Goal: Information Seeking & Learning: Learn about a topic

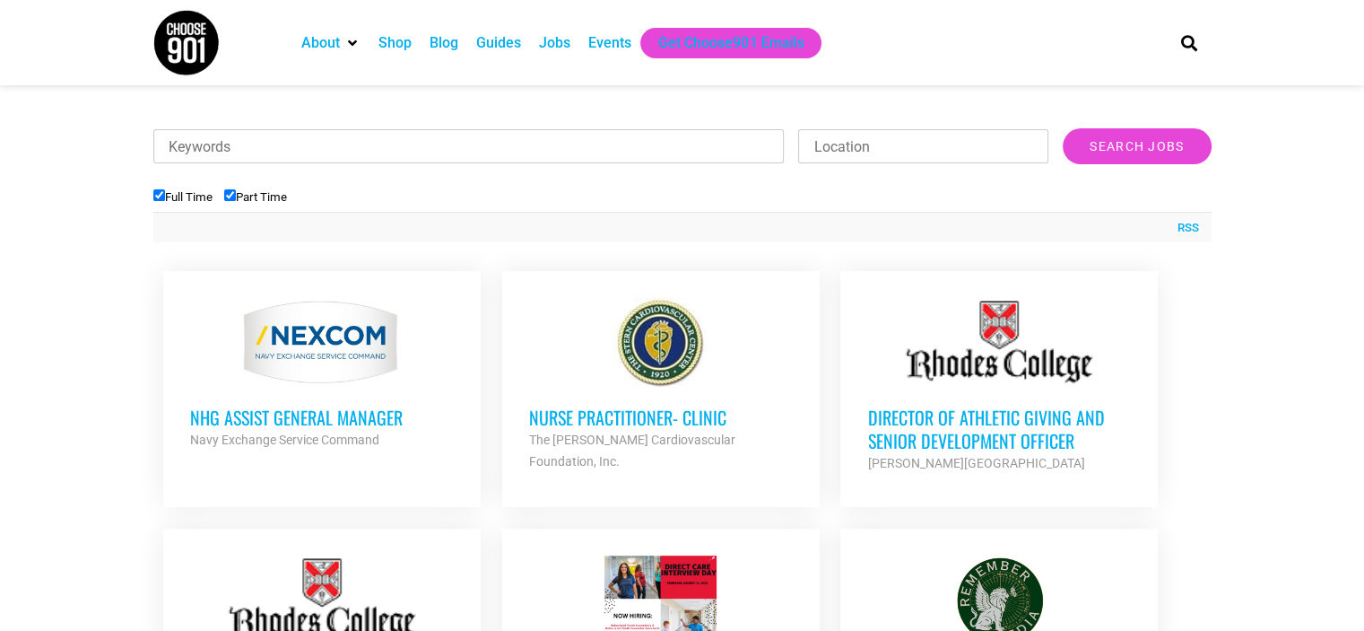
scroll to position [535, 0]
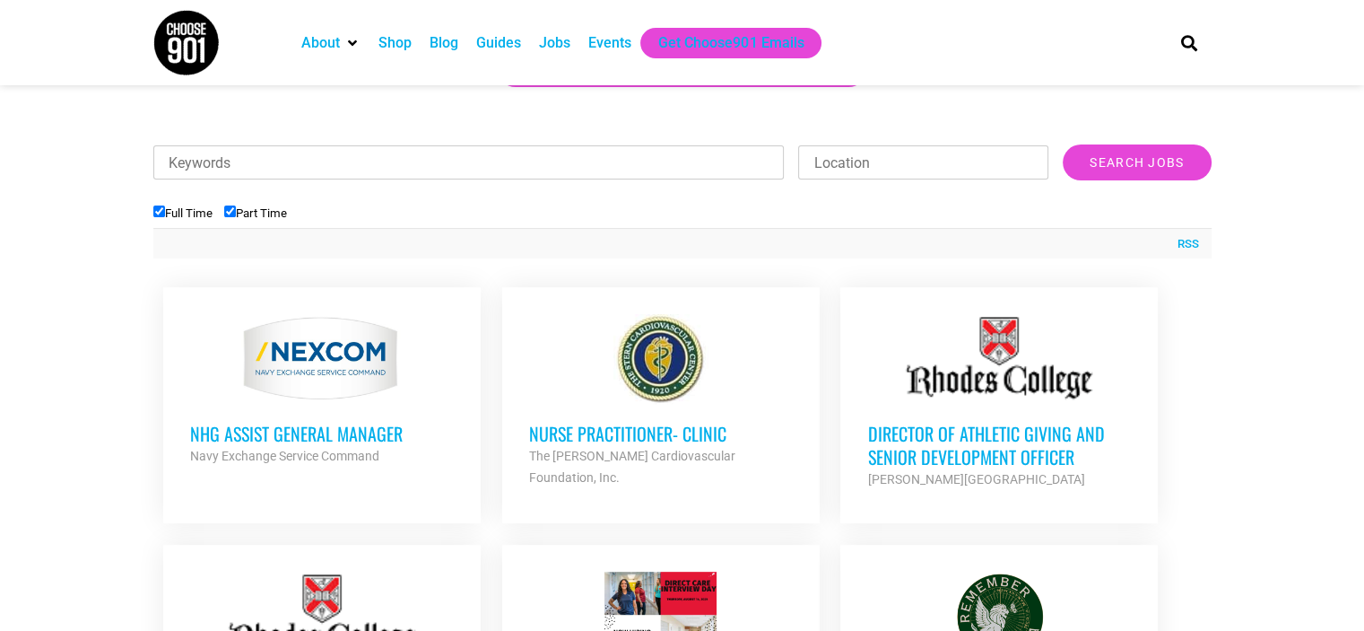
click at [252, 214] on label "Part Time" at bounding box center [255, 212] width 63 height 13
click at [236, 214] on input "Part Time" at bounding box center [230, 211] width 12 height 12
checkbox input "false"
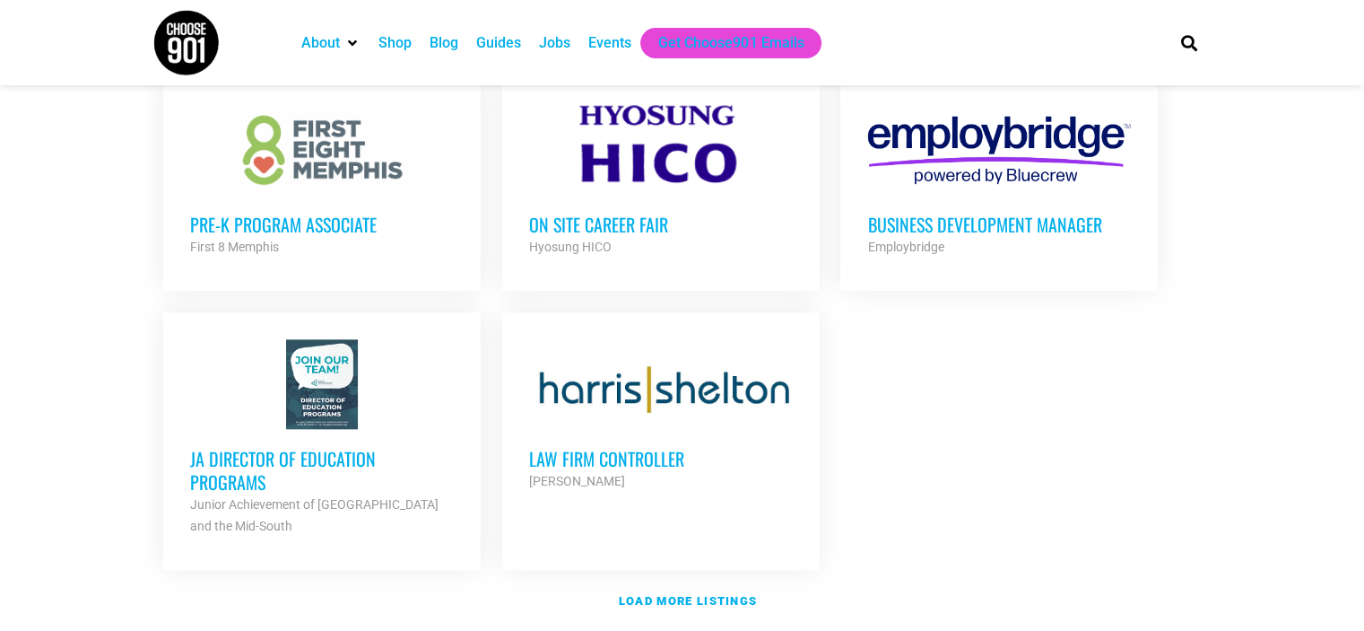
scroll to position [2061, 0]
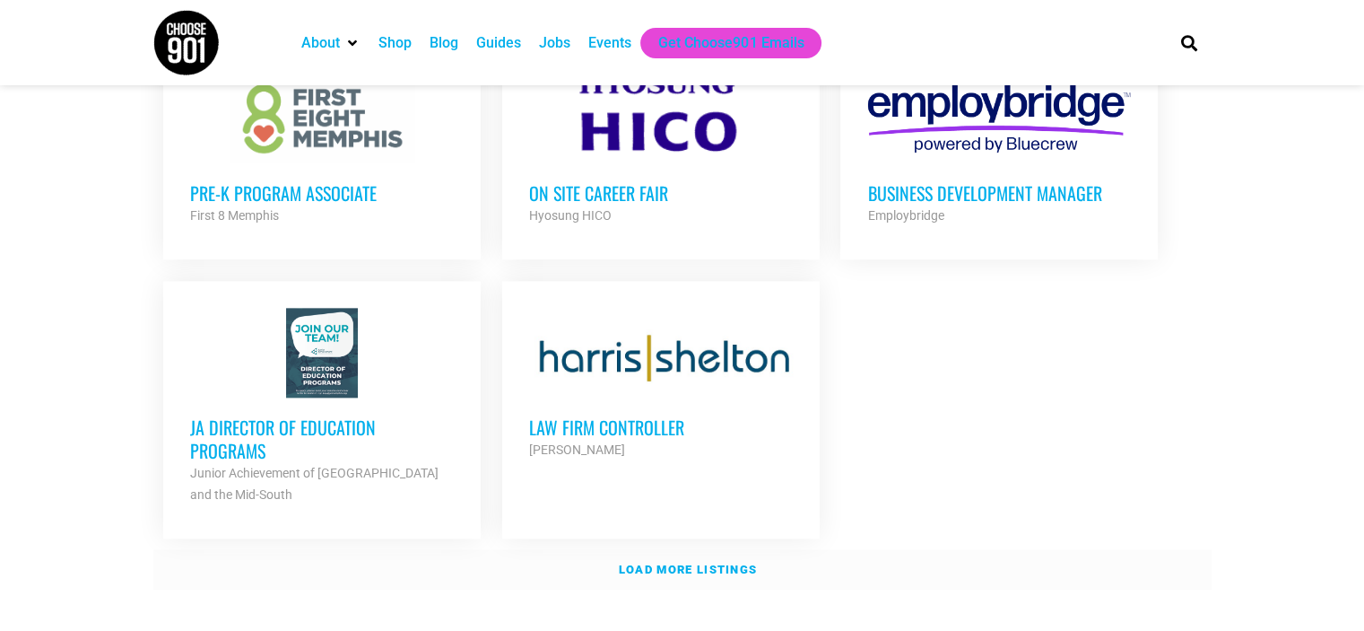
click at [725, 562] on strong "Load more listings" at bounding box center [688, 568] width 138 height 13
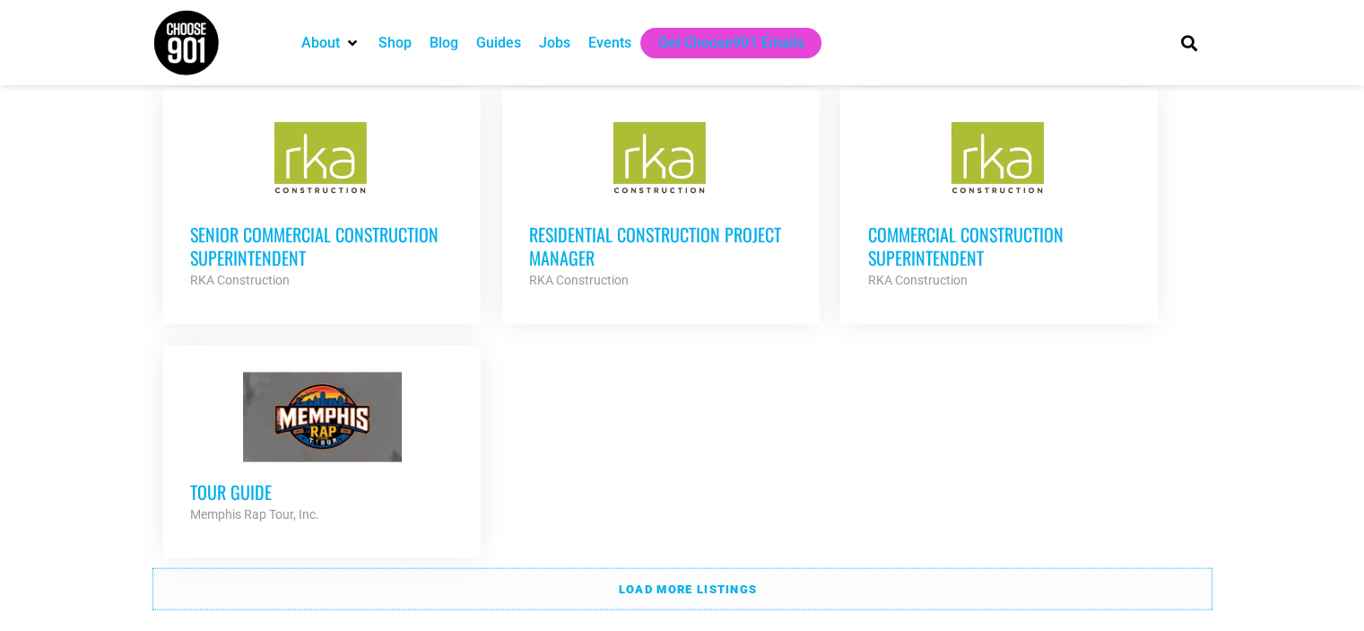
scroll to position [3868, 0]
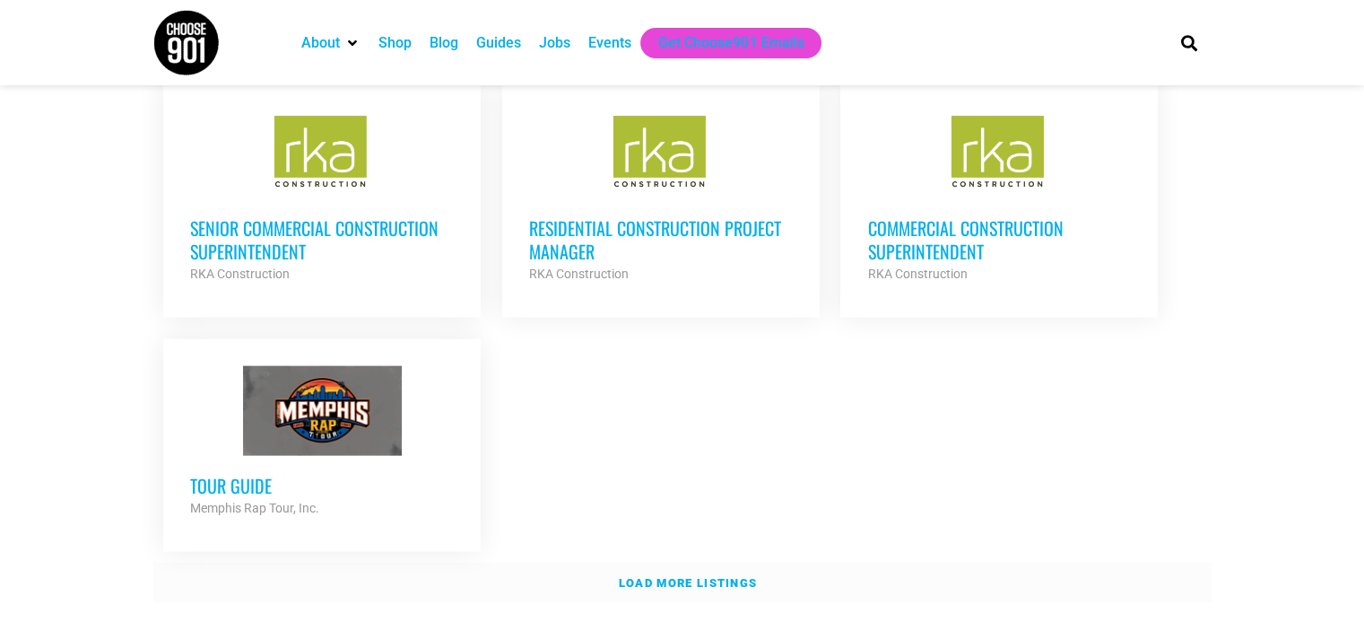
click at [757, 583] on link "Load more listings" at bounding box center [682, 582] width 1058 height 41
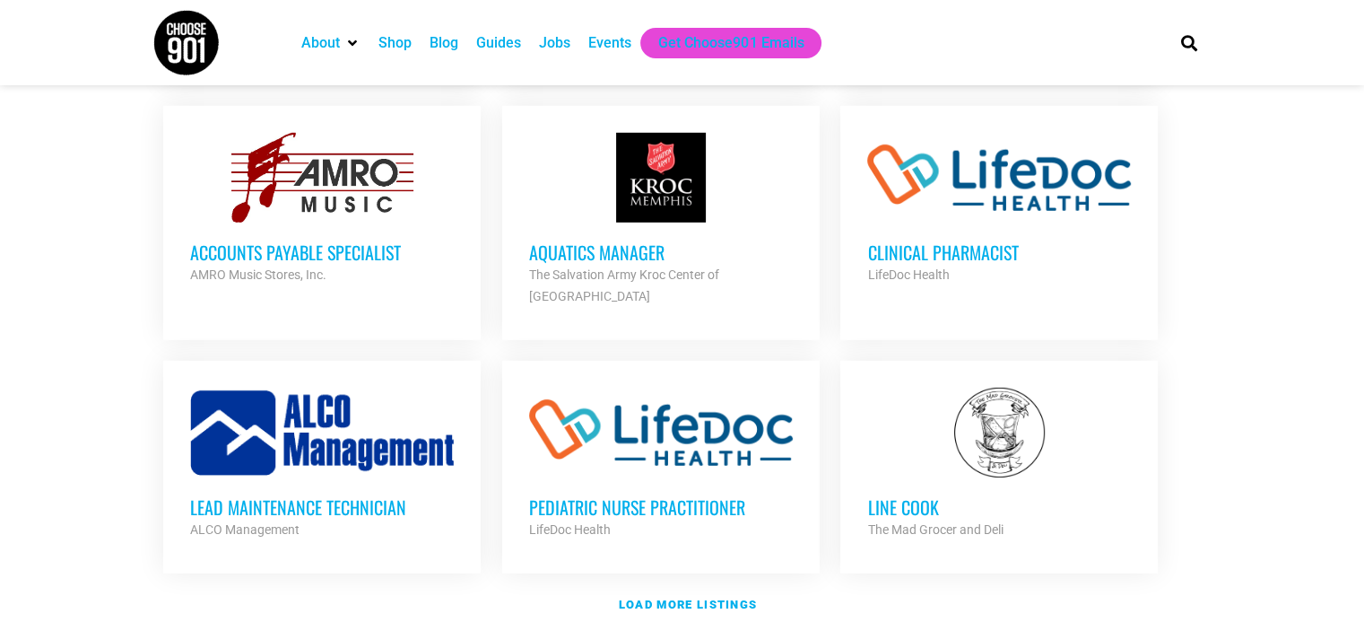
scroll to position [5510, 0]
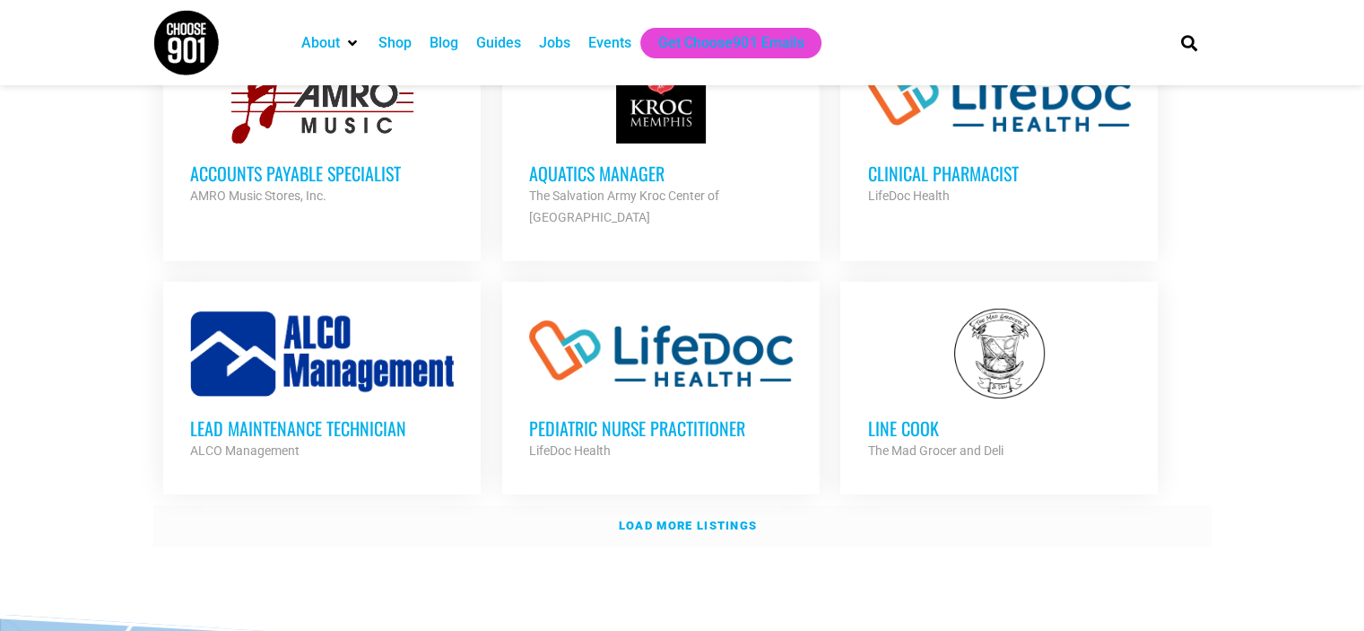
click at [684, 518] on strong "Load more listings" at bounding box center [688, 524] width 138 height 13
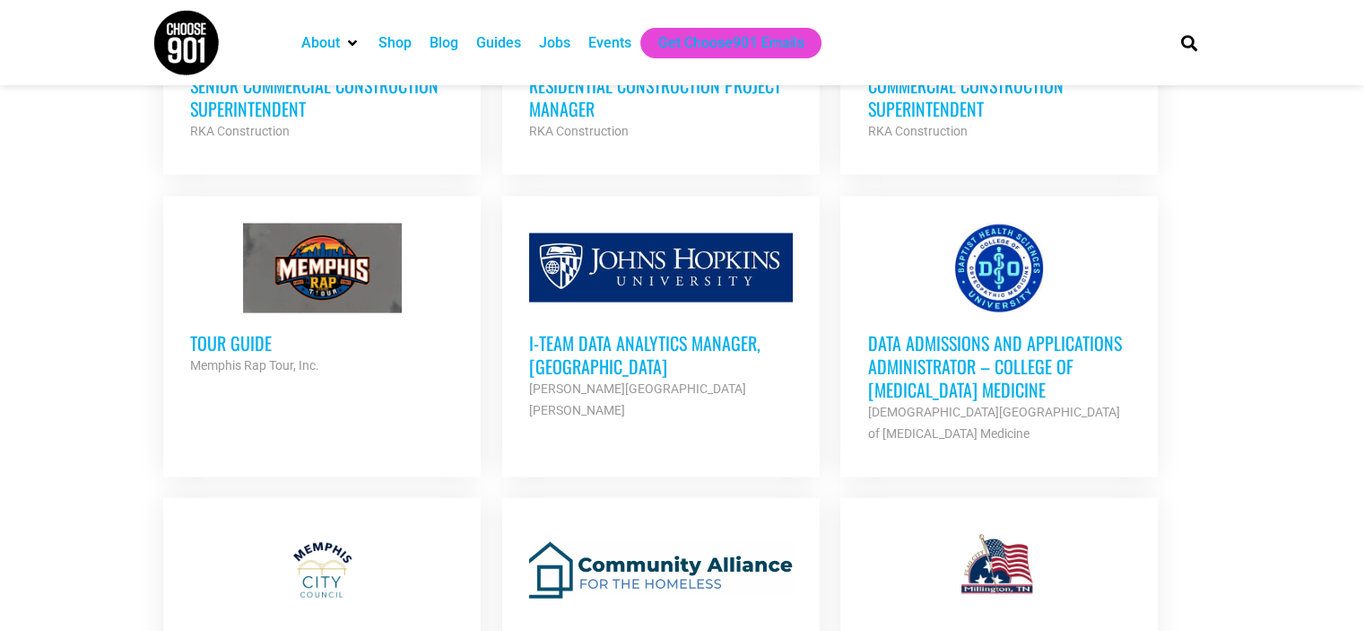
scroll to position [3986, 0]
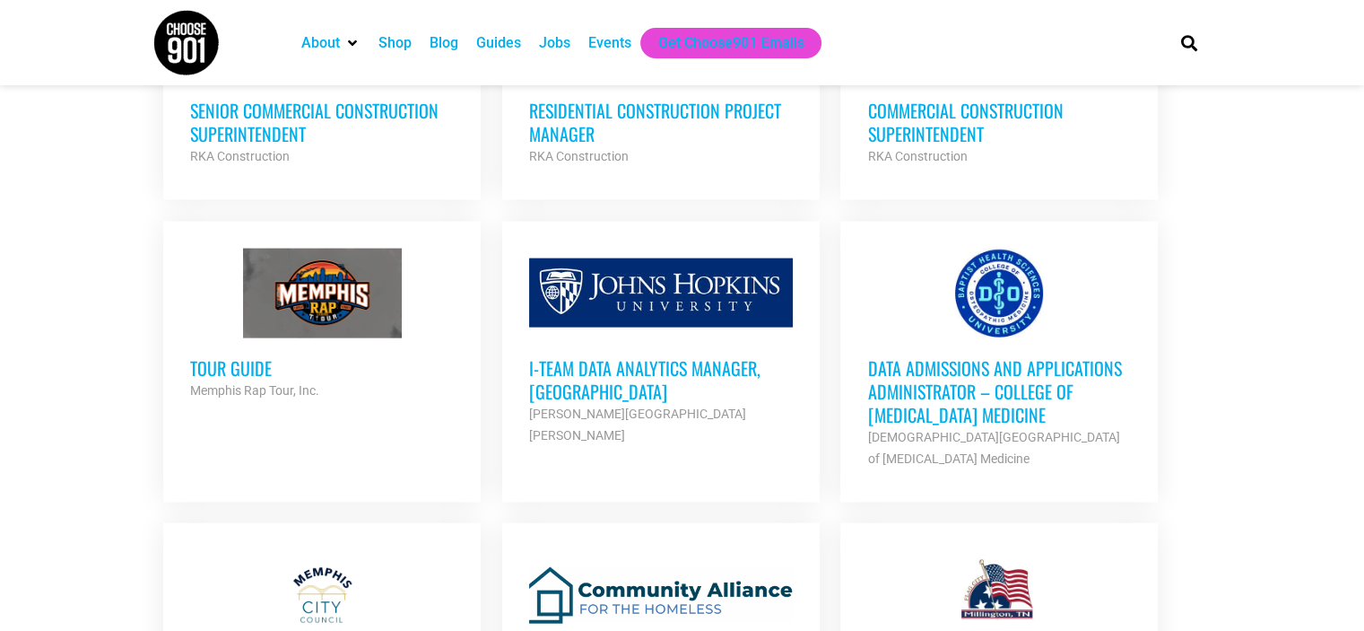
click at [215, 356] on h3 "Tour Guide" at bounding box center [322, 367] width 264 height 23
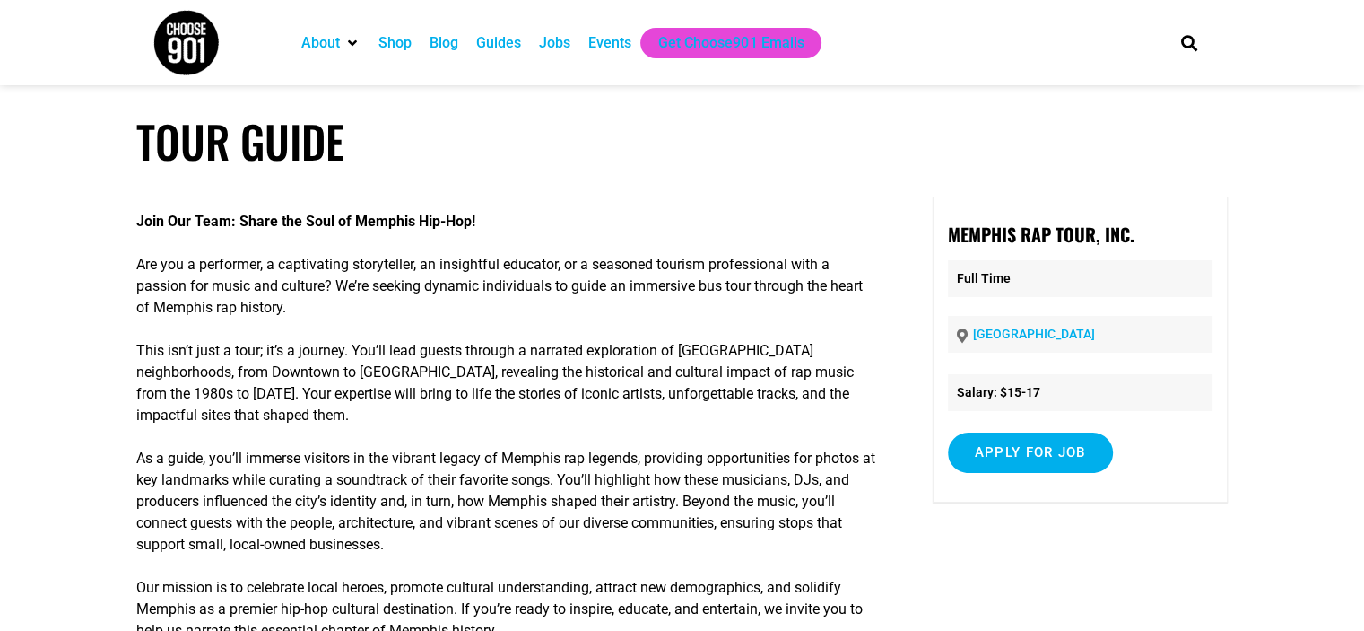
drag, startPoint x: 0, startPoint y: 0, endPoint x: 670, endPoint y: 255, distance: 716.8
click at [670, 255] on p "Are you a performer, a captivating storyteller, an insightful educator, or a se…" at bounding box center [507, 286] width 742 height 65
